Goal: Navigation & Orientation: Find specific page/section

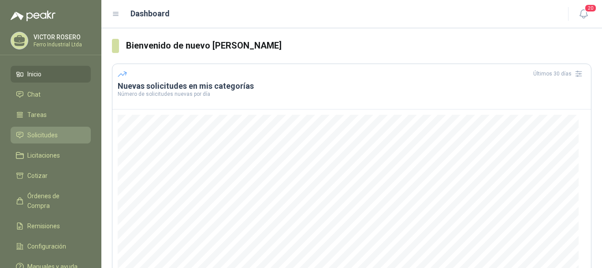
click at [48, 133] on span "Solicitudes" at bounding box center [42, 135] width 30 height 10
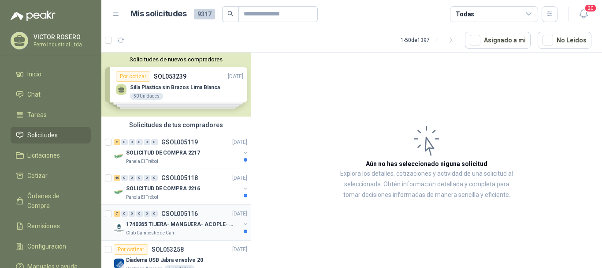
click at [179, 227] on p "1740265 TIJERA- MANGUERA- ACOPLE- SURTIDORES" at bounding box center [181, 224] width 110 height 8
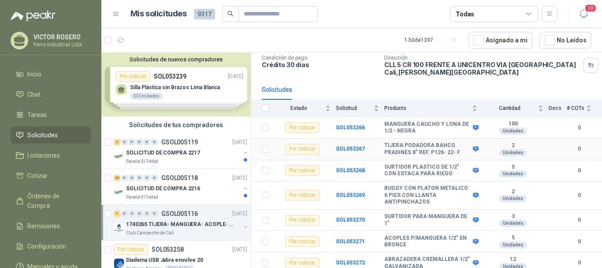
scroll to position [63, 0]
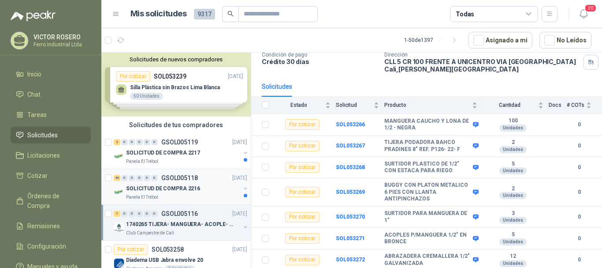
click at [205, 181] on div "40 0 0 0 0 0 GSOL005118 [DATE]" at bounding box center [181, 177] width 135 height 11
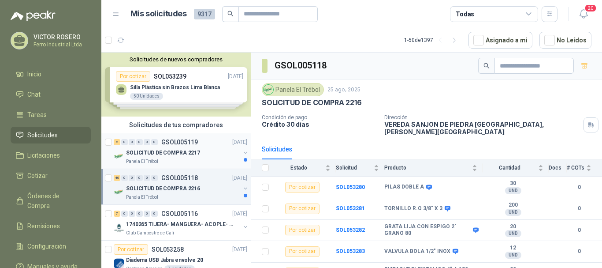
click at [206, 159] on div "Panela El Trébol" at bounding box center [183, 161] width 114 height 7
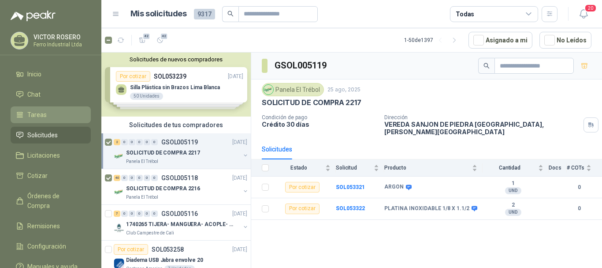
drag, startPoint x: 145, startPoint y: 39, endPoint x: 90, endPoint y: 120, distance: 97.5
click at [145, 40] on span "42" at bounding box center [146, 36] width 8 height 7
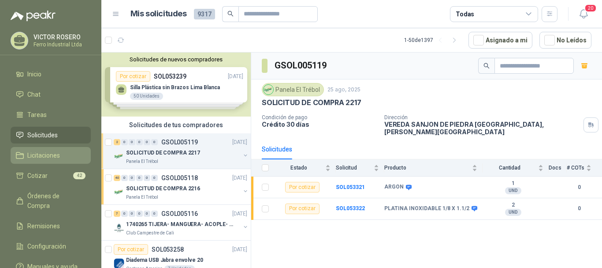
click at [59, 153] on span "Licitaciones" at bounding box center [43, 155] width 33 height 10
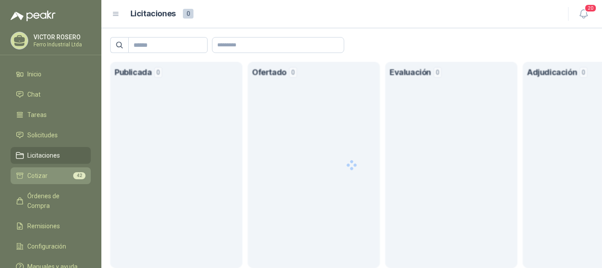
click at [47, 179] on li "Cotizar 42" at bounding box center [51, 176] width 70 height 10
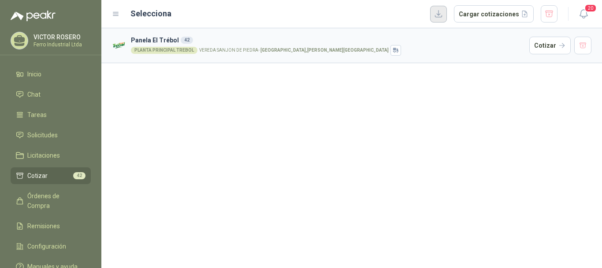
click at [447, 10] on button "button" at bounding box center [438, 14] width 17 height 17
